Goal: Task Accomplishment & Management: Manage account settings

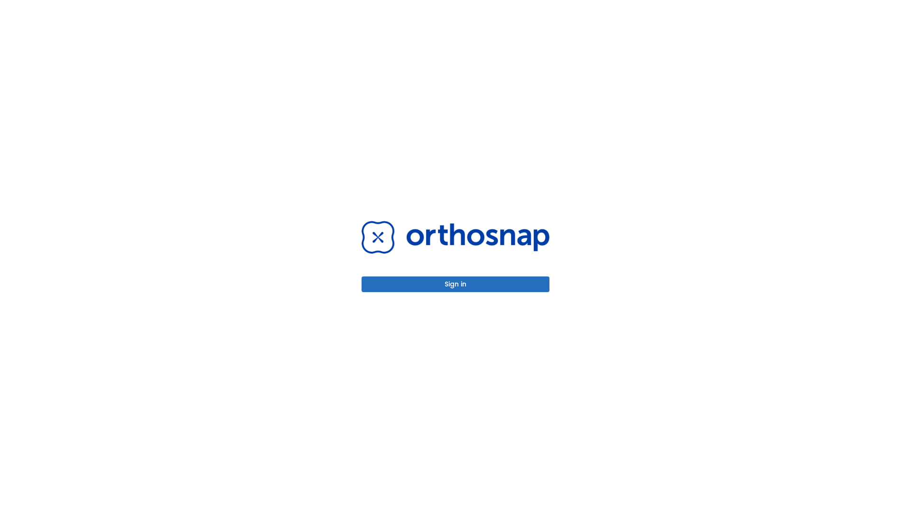
click at [456, 284] on button "Sign in" at bounding box center [456, 284] width 188 height 16
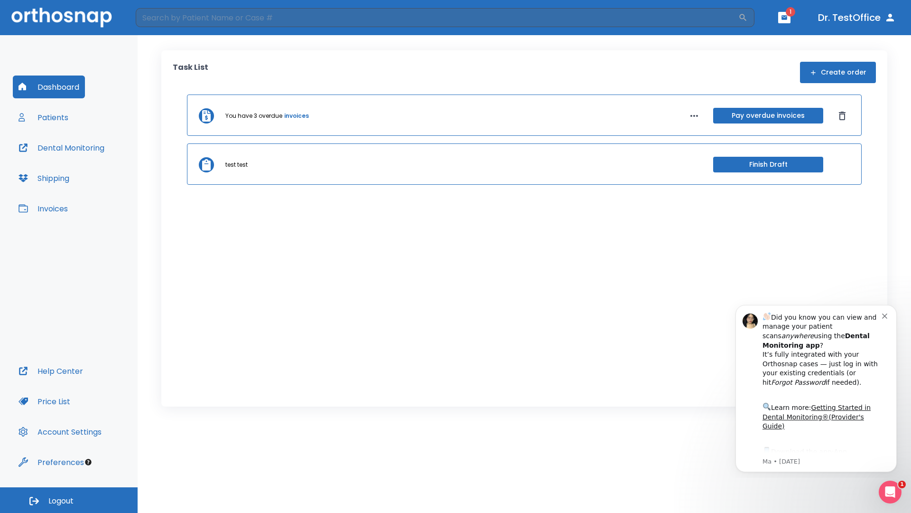
click at [69, 500] on span "Logout" at bounding box center [60, 501] width 25 height 10
